Goal: Information Seeking & Learning: Learn about a topic

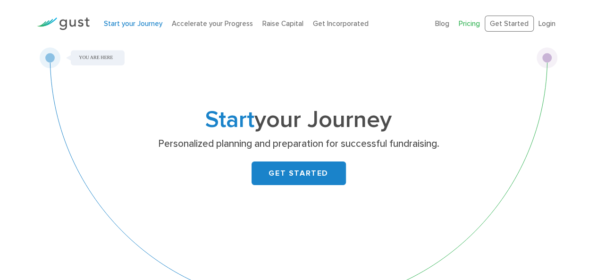
click at [469, 24] on link "Pricing" at bounding box center [469, 23] width 21 height 9
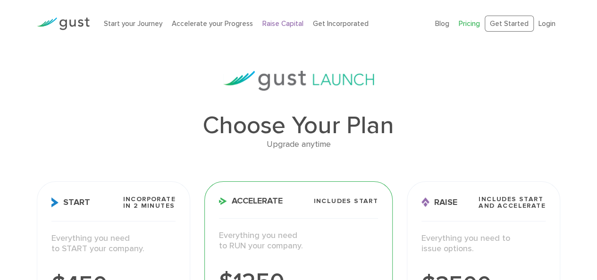
click at [274, 21] on link "Raise Capital" at bounding box center [283, 23] width 41 height 9
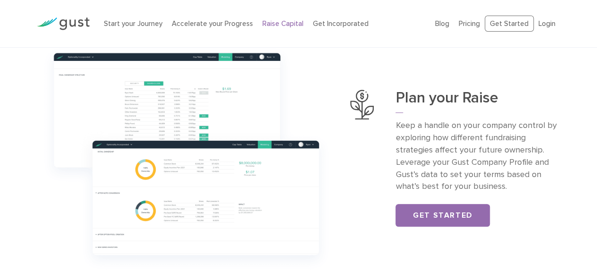
scroll to position [331, 0]
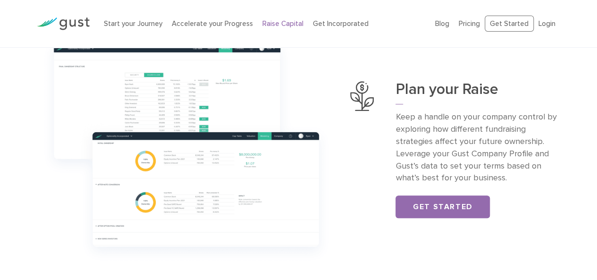
click at [241, 102] on img at bounding box center [186, 150] width 299 height 236
